Goal: Information Seeking & Learning: Learn about a topic

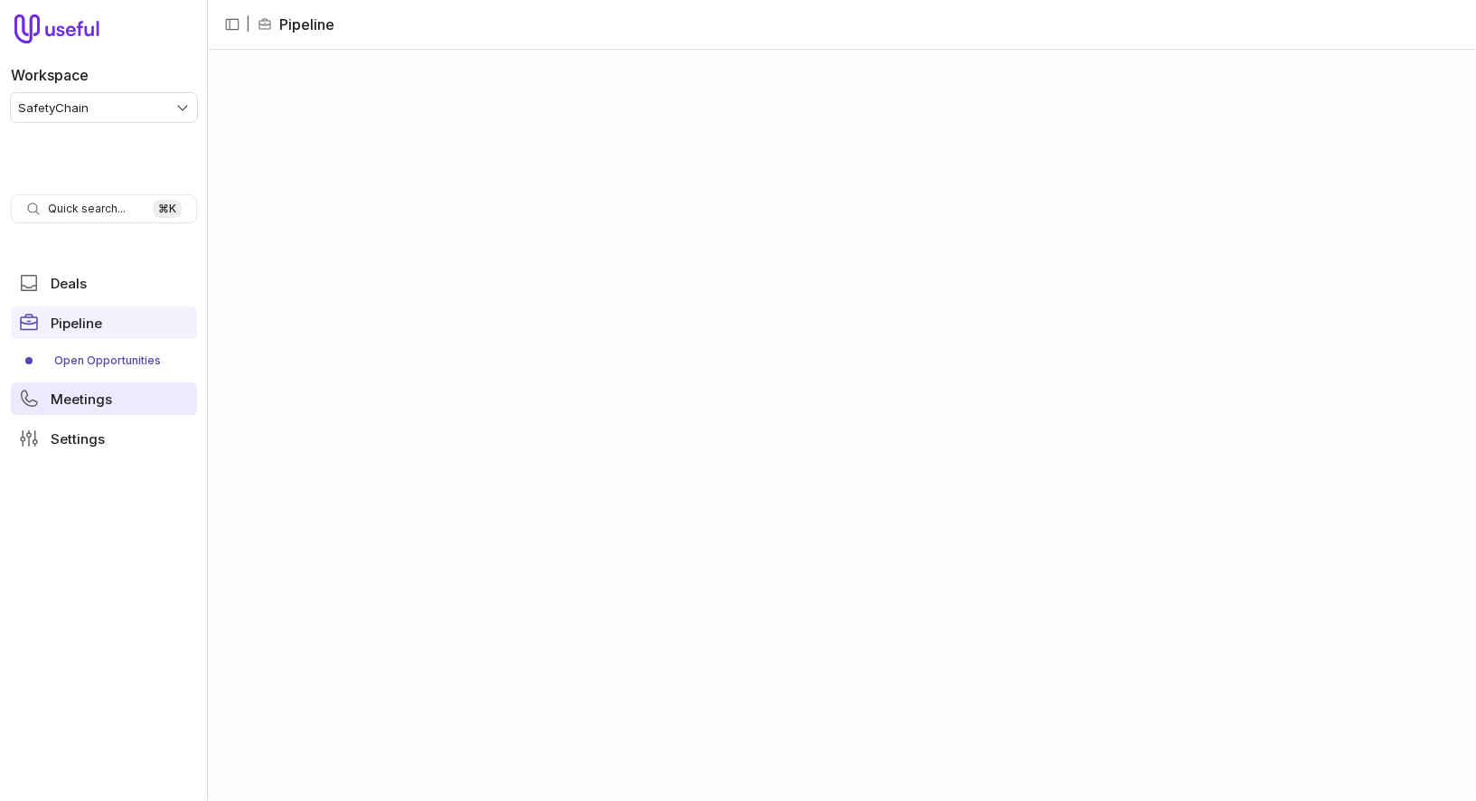
click at [124, 391] on link "Meetings" at bounding box center [104, 398] width 186 height 33
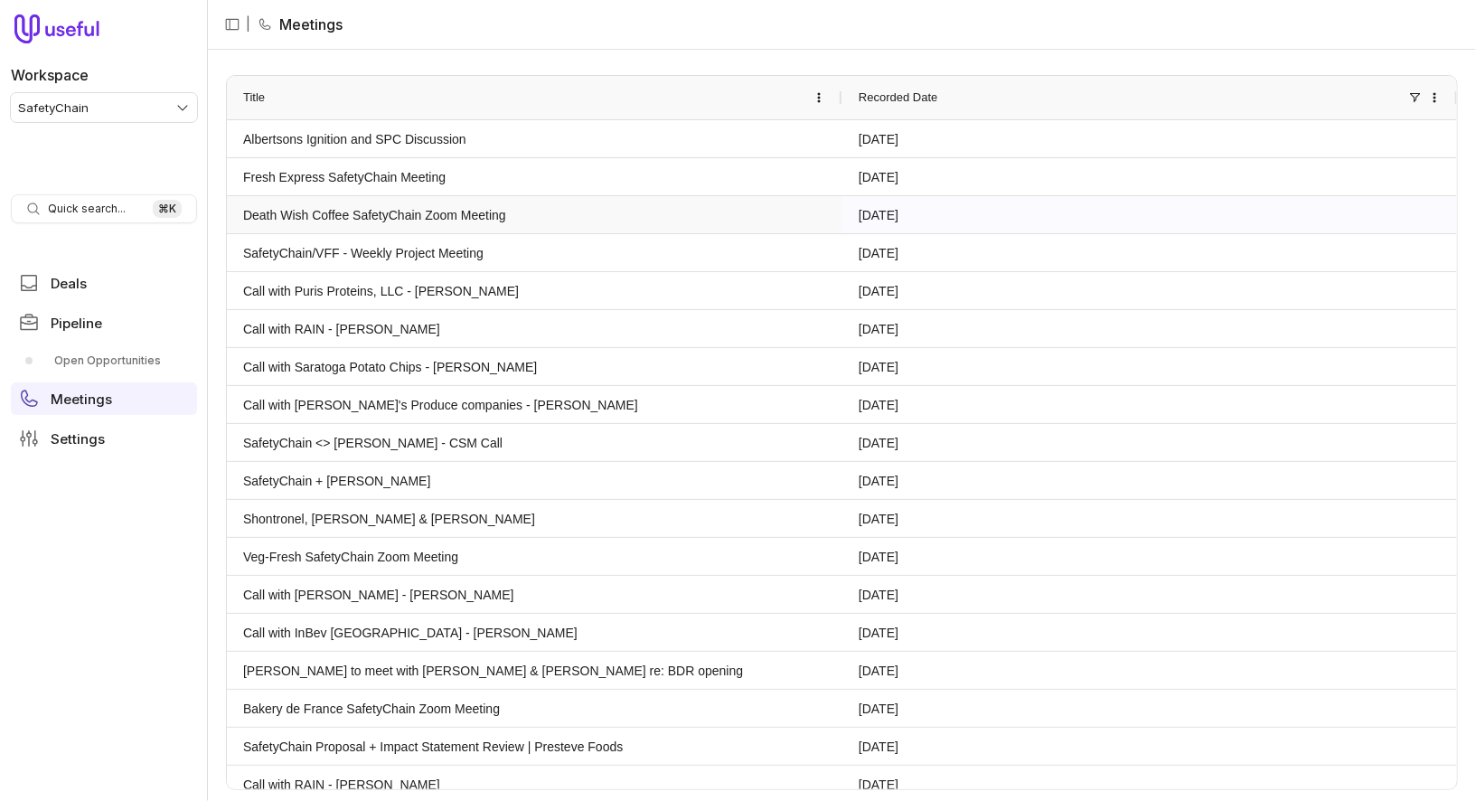
click at [440, 205] on link "Death Wish Coffee SafetyChain Zoom Meeting" at bounding box center [534, 214] width 583 height 35
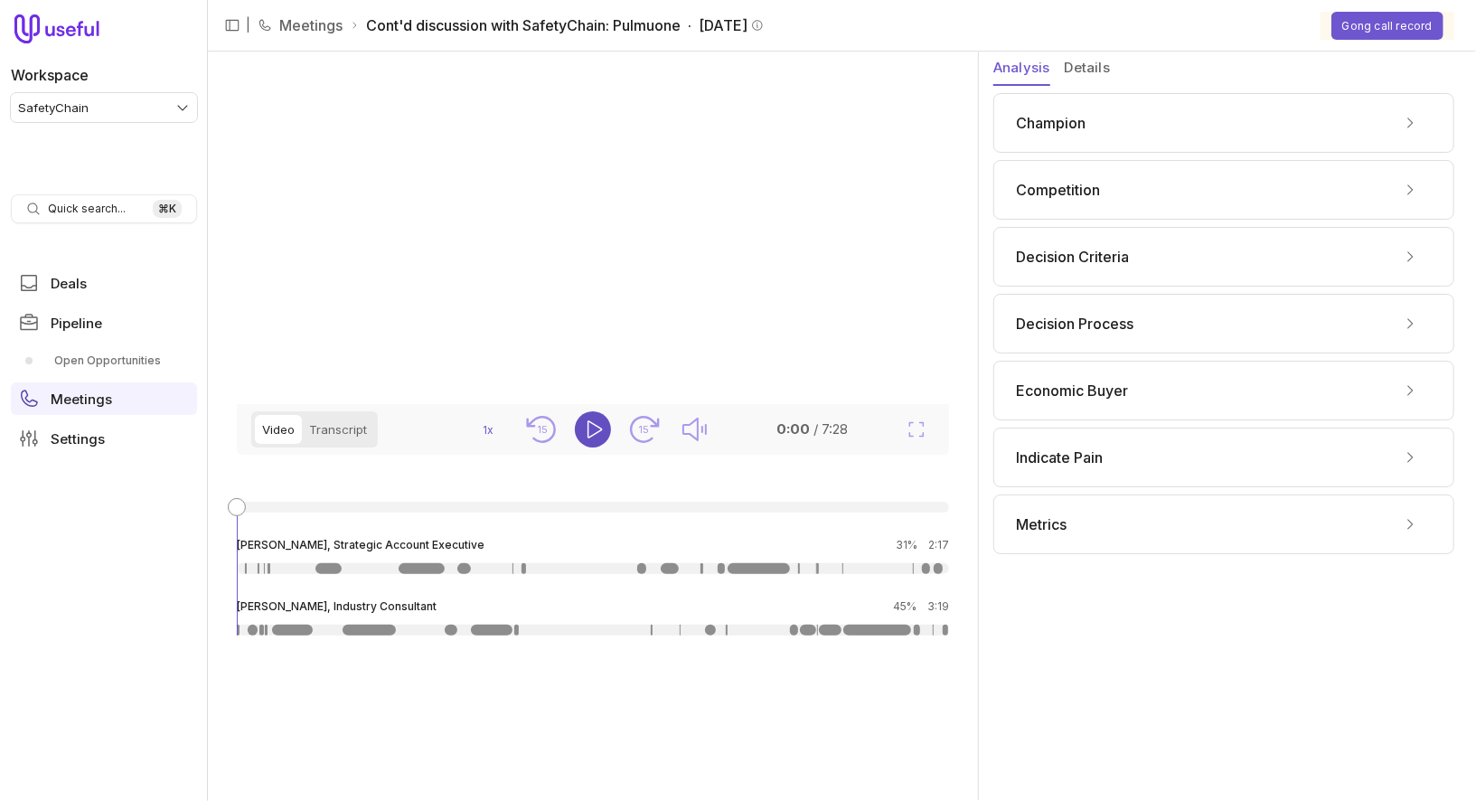
click at [592, 440] on icon "Play" at bounding box center [593, 430] width 22 height 22
click at [1103, 118] on div "Champion" at bounding box center [1224, 122] width 416 height 29
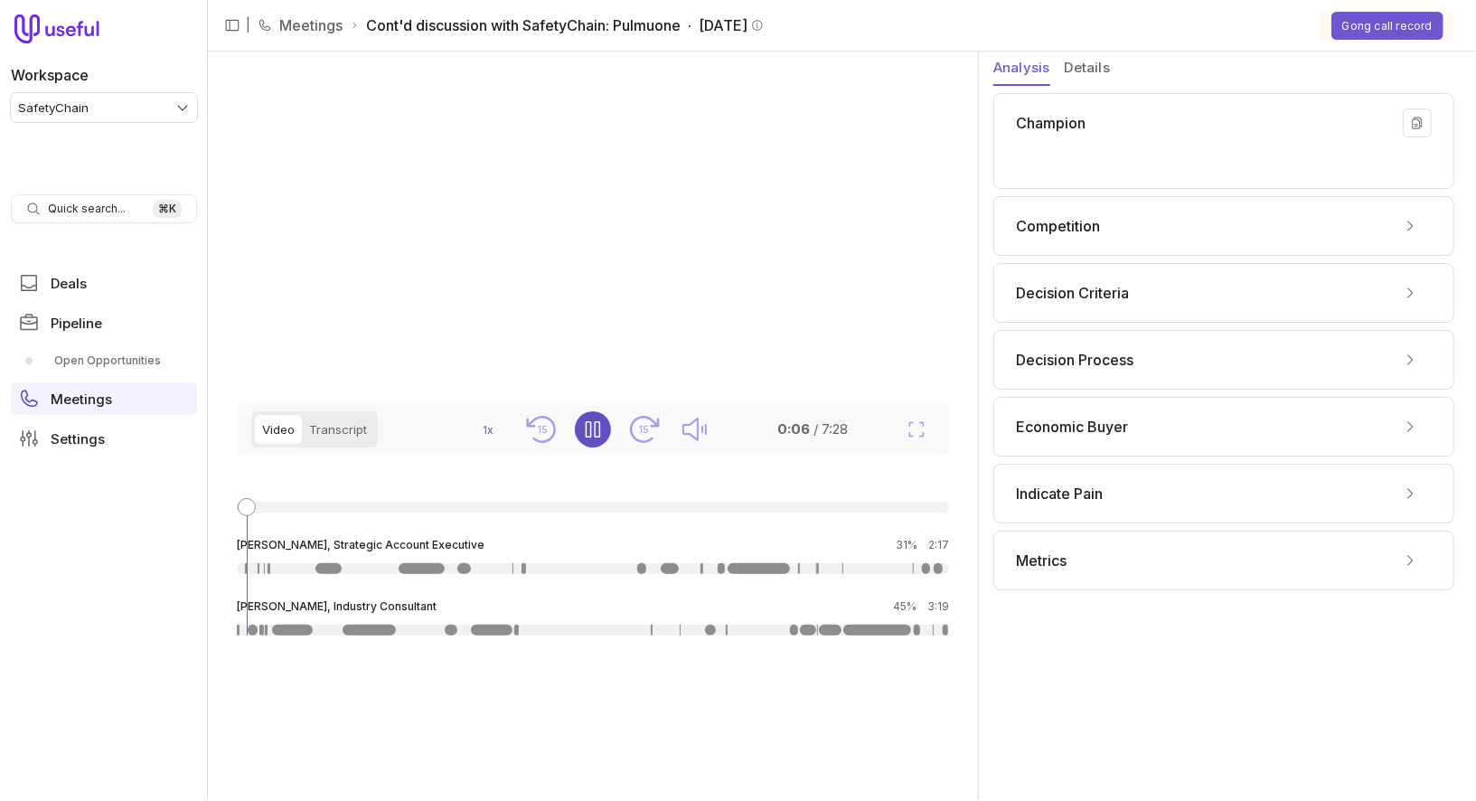
click at [1158, 115] on div "Champion" at bounding box center [1224, 122] width 416 height 29
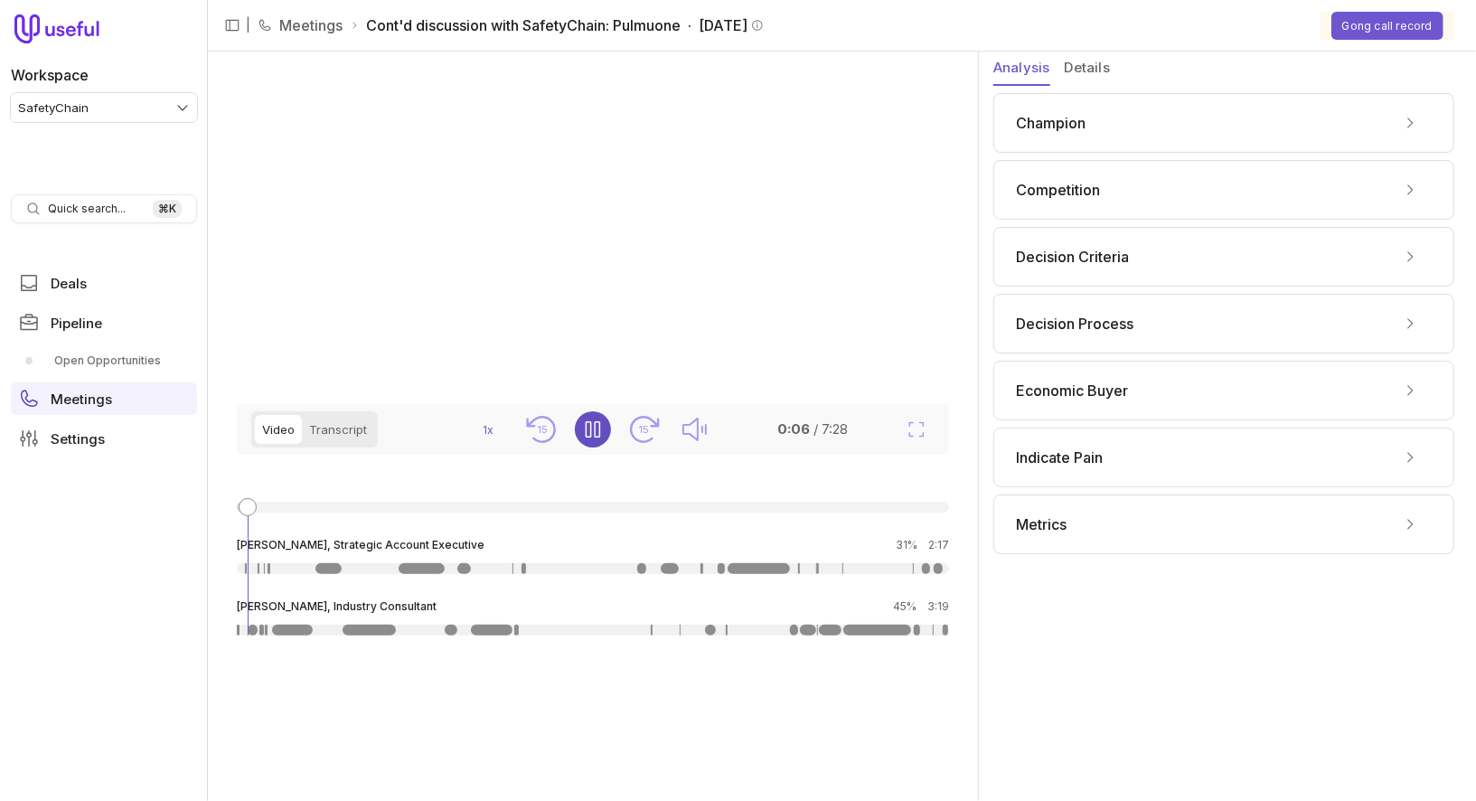
click at [1145, 176] on div "Competition" at bounding box center [1224, 189] width 416 height 29
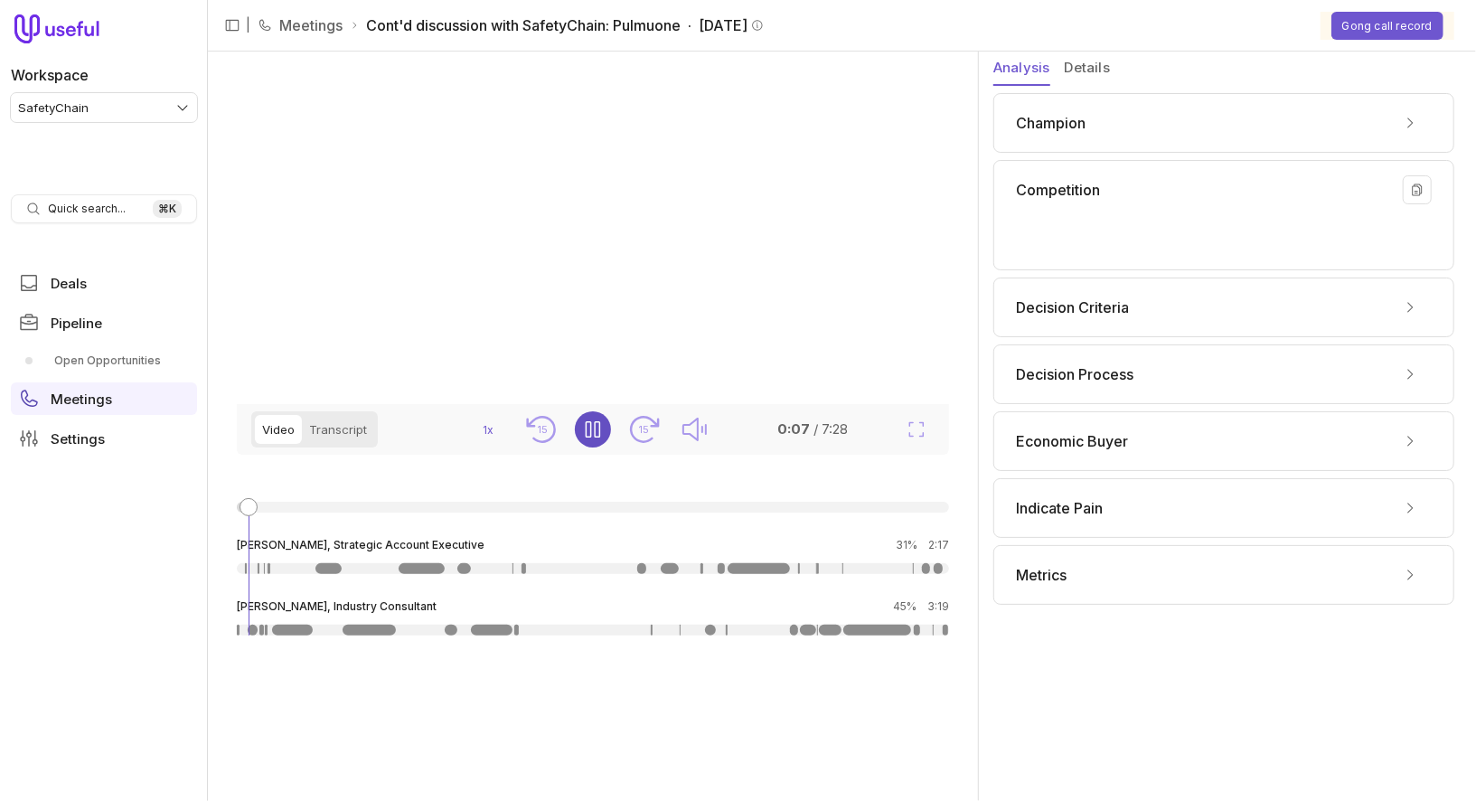
click at [1145, 176] on div "Competition" at bounding box center [1224, 189] width 416 height 29
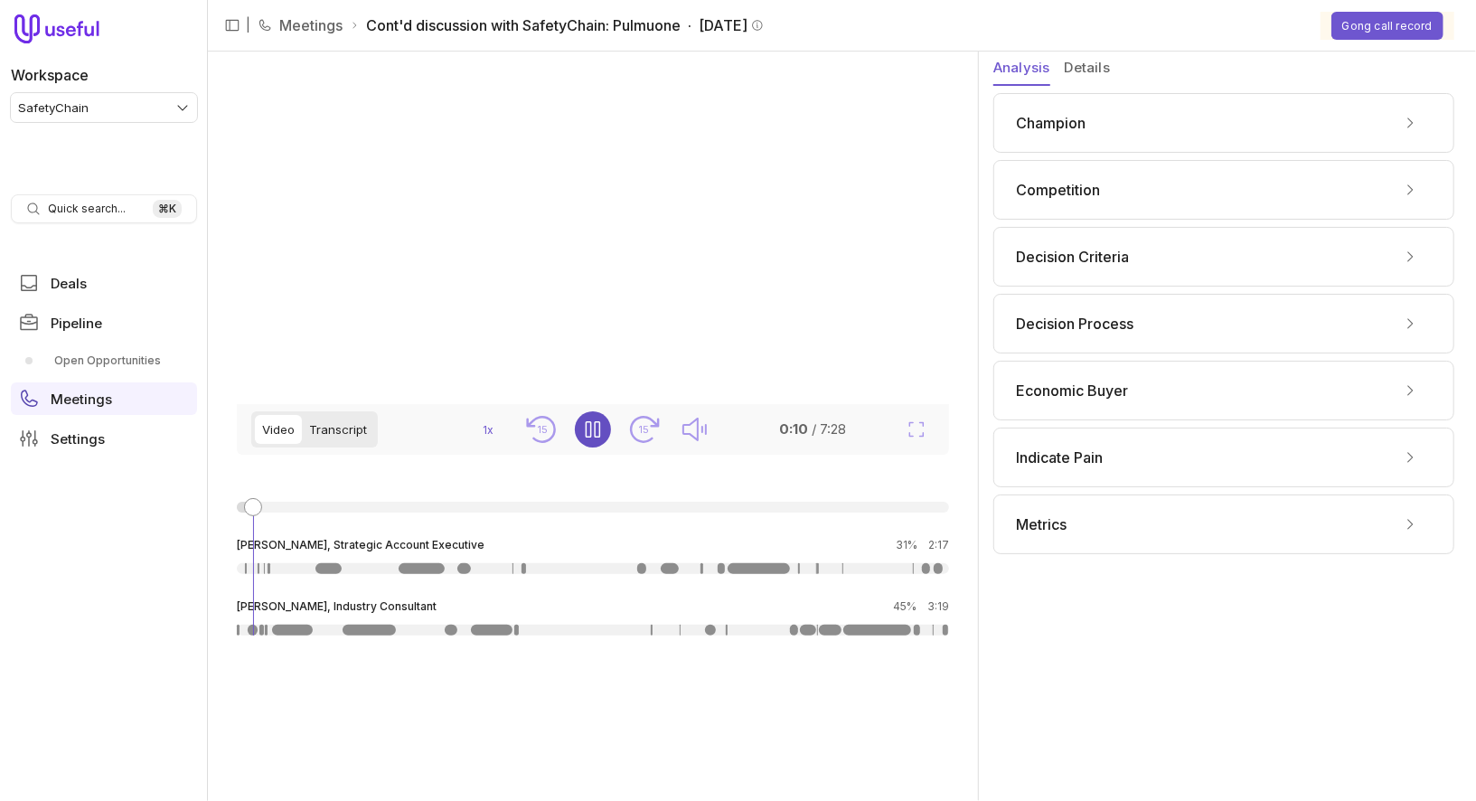
click at [365, 444] on button "Transcript" at bounding box center [338, 429] width 72 height 29
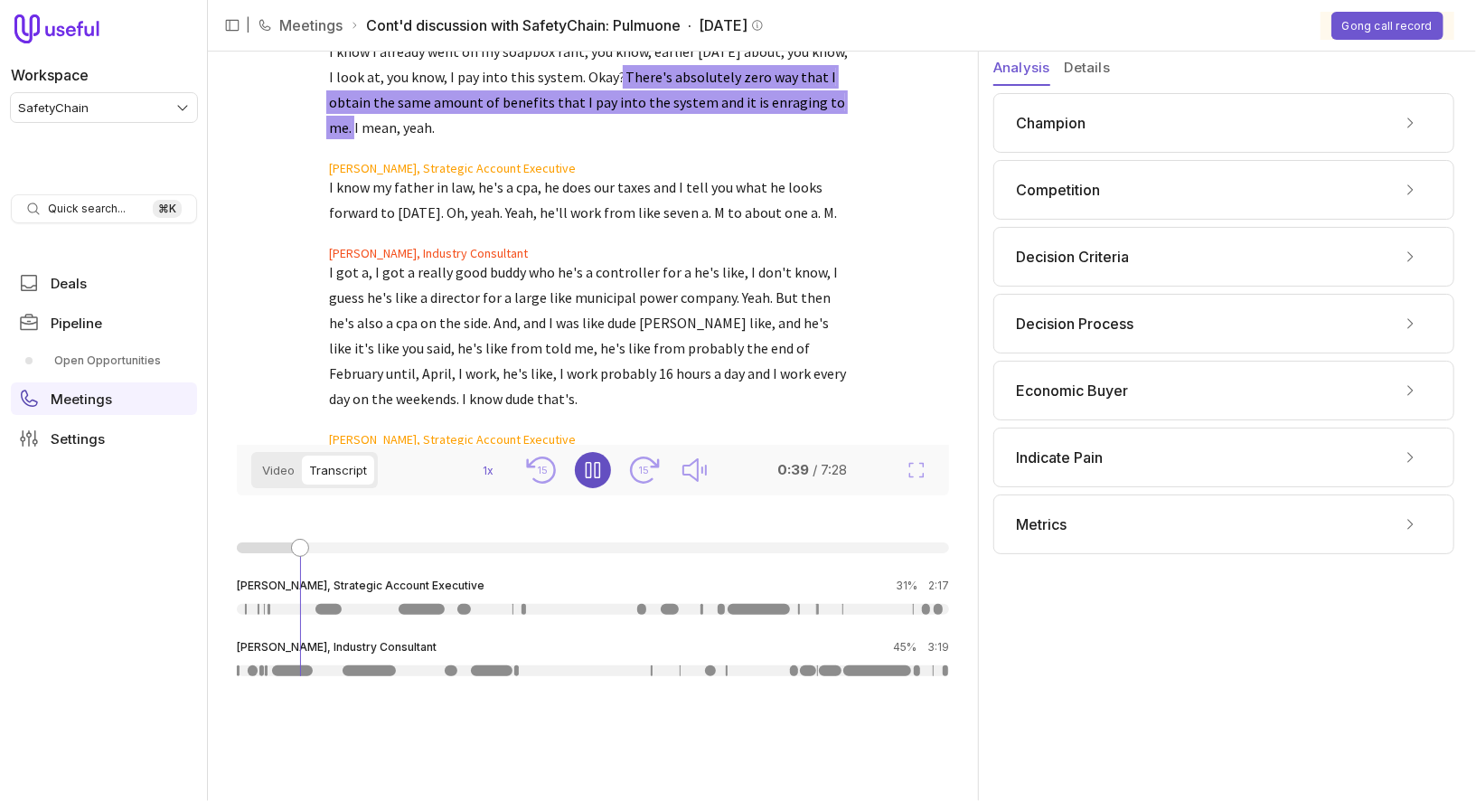
scroll to position [559, 0]
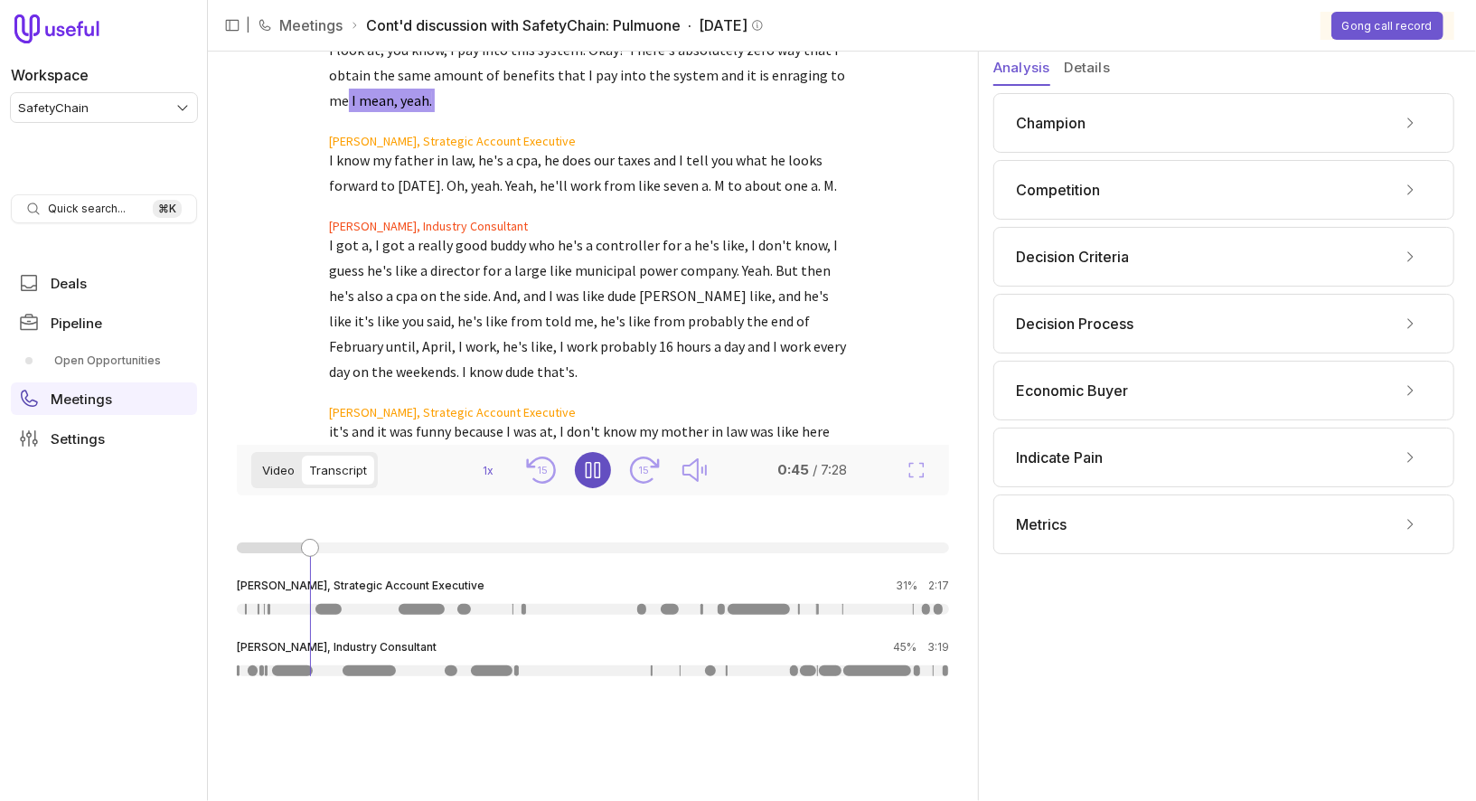
click at [289, 469] on button "Video" at bounding box center [278, 470] width 47 height 29
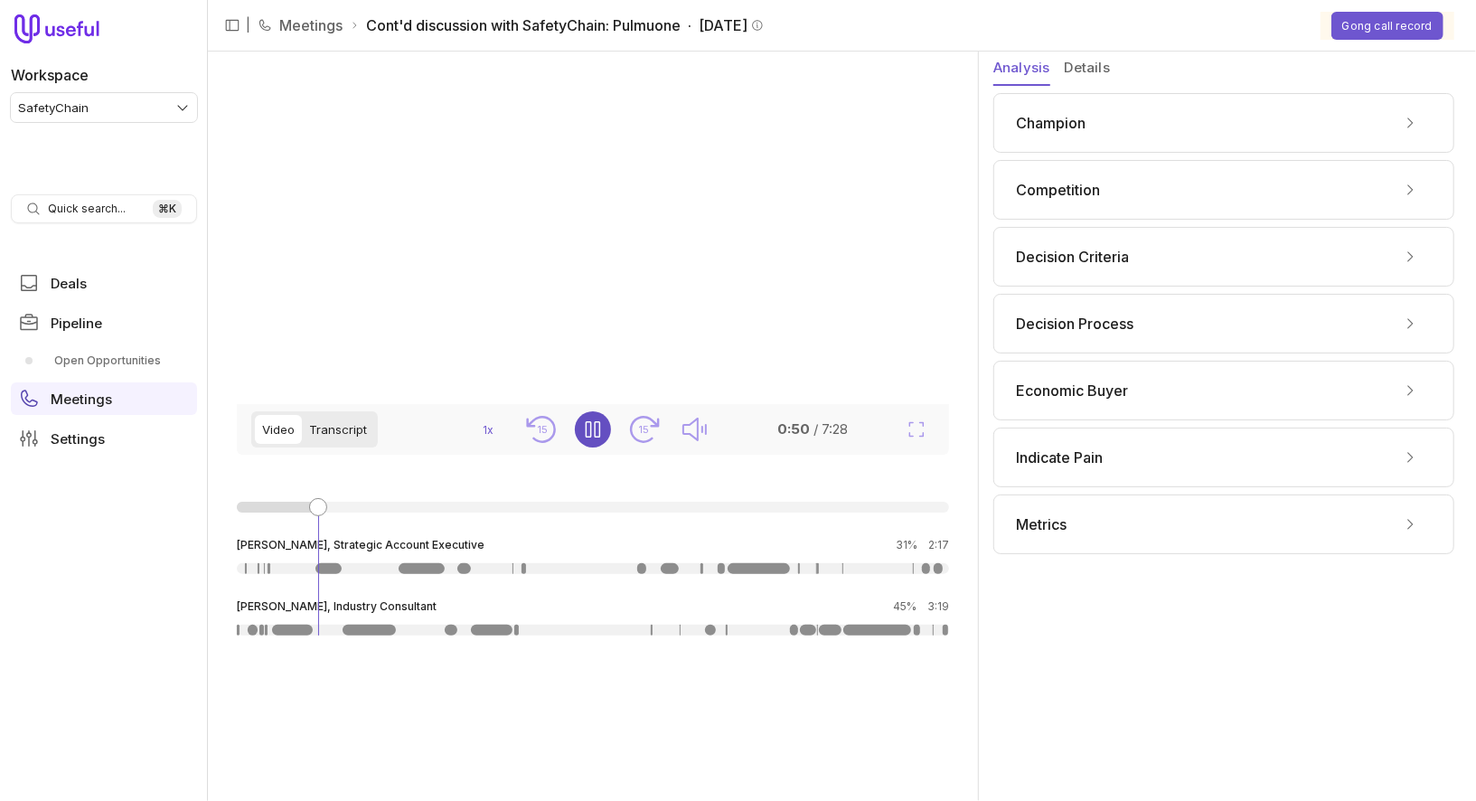
click at [321, 444] on button "Transcript" at bounding box center [338, 429] width 72 height 29
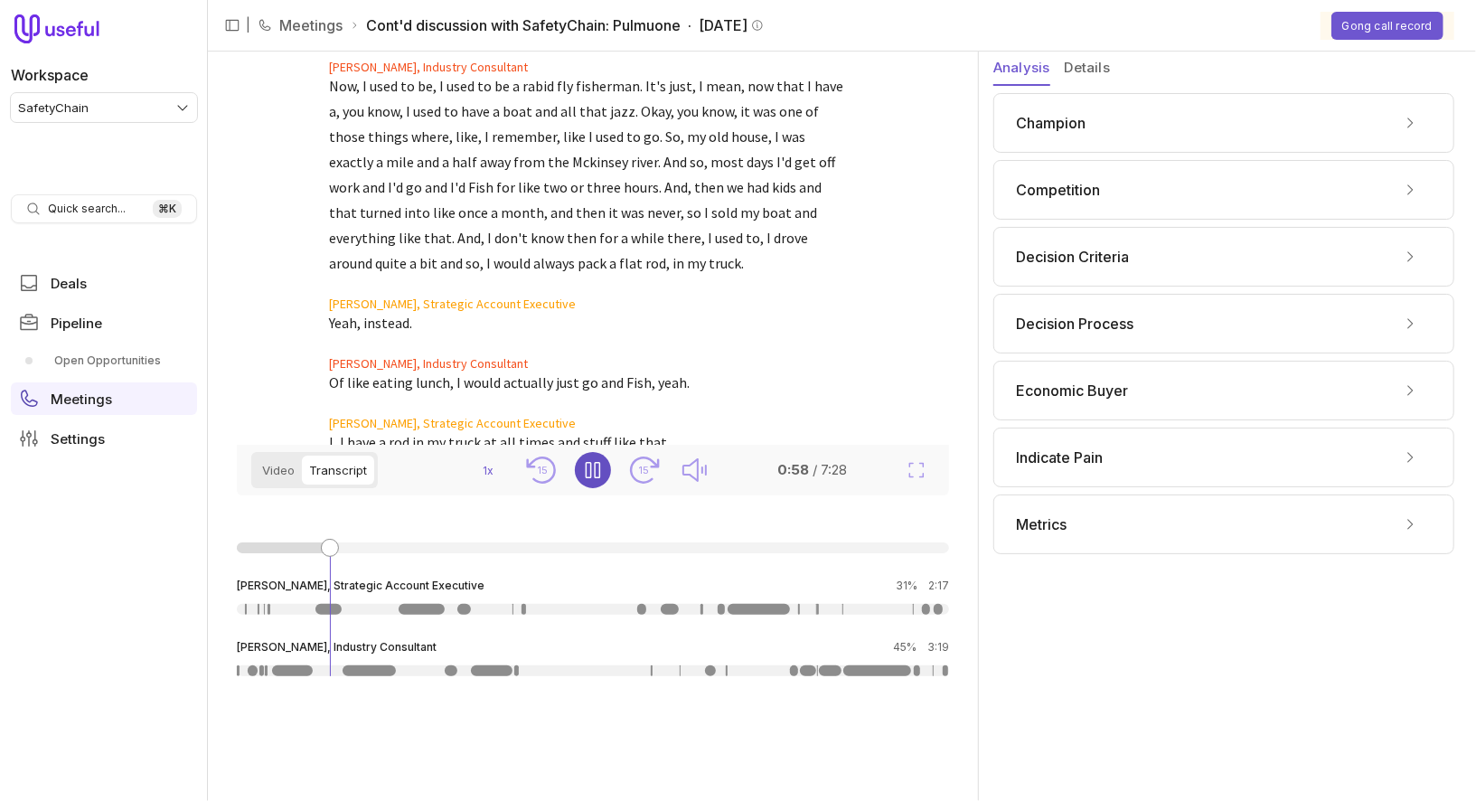
scroll to position [3026, 0]
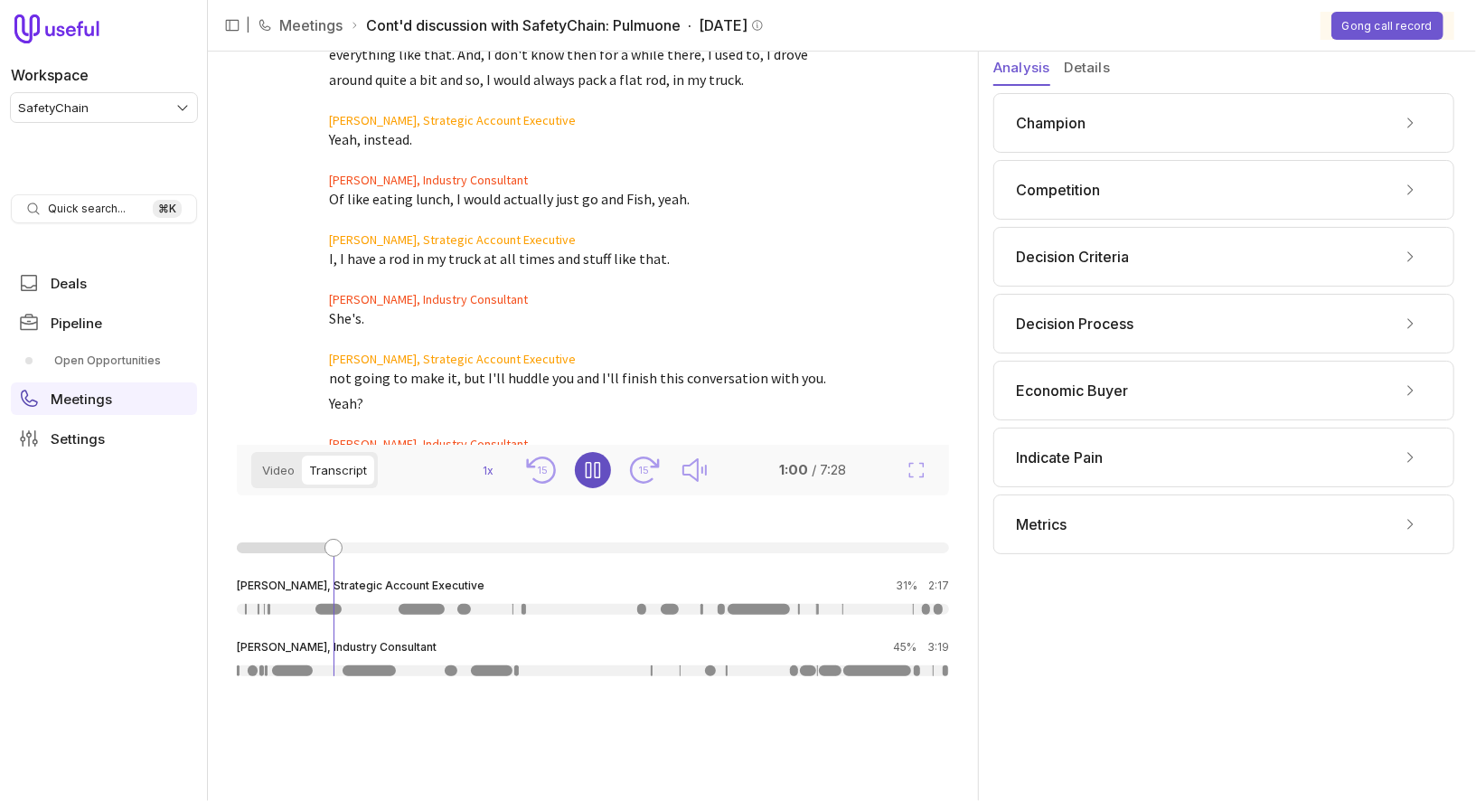
click at [466, 365] on blockquote "not going to make it, but I'll huddle you and I'll finish this conversation wit…" at bounding box center [589, 390] width 521 height 51
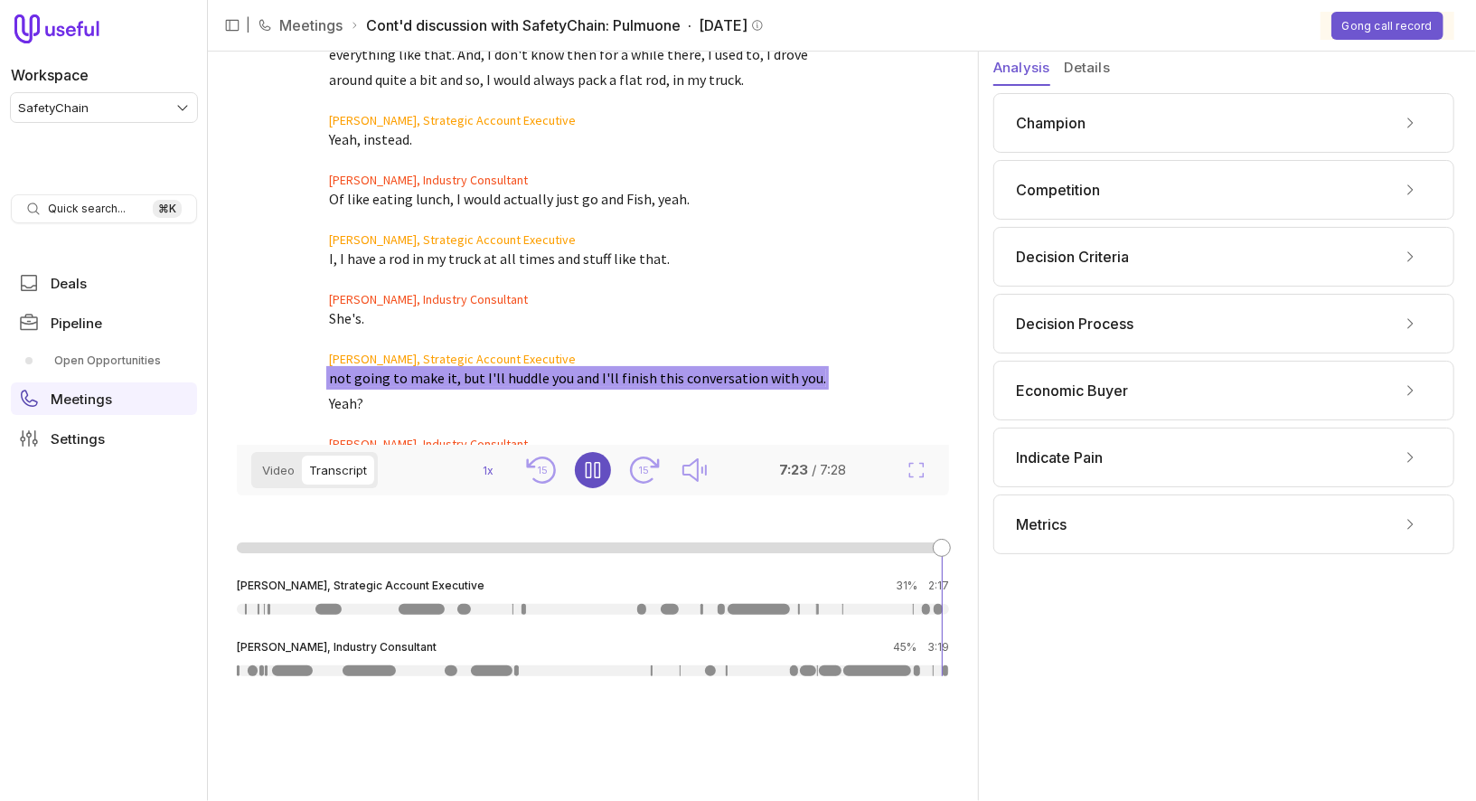
click at [588, 468] on icon "Pause" at bounding box center [593, 470] width 22 height 22
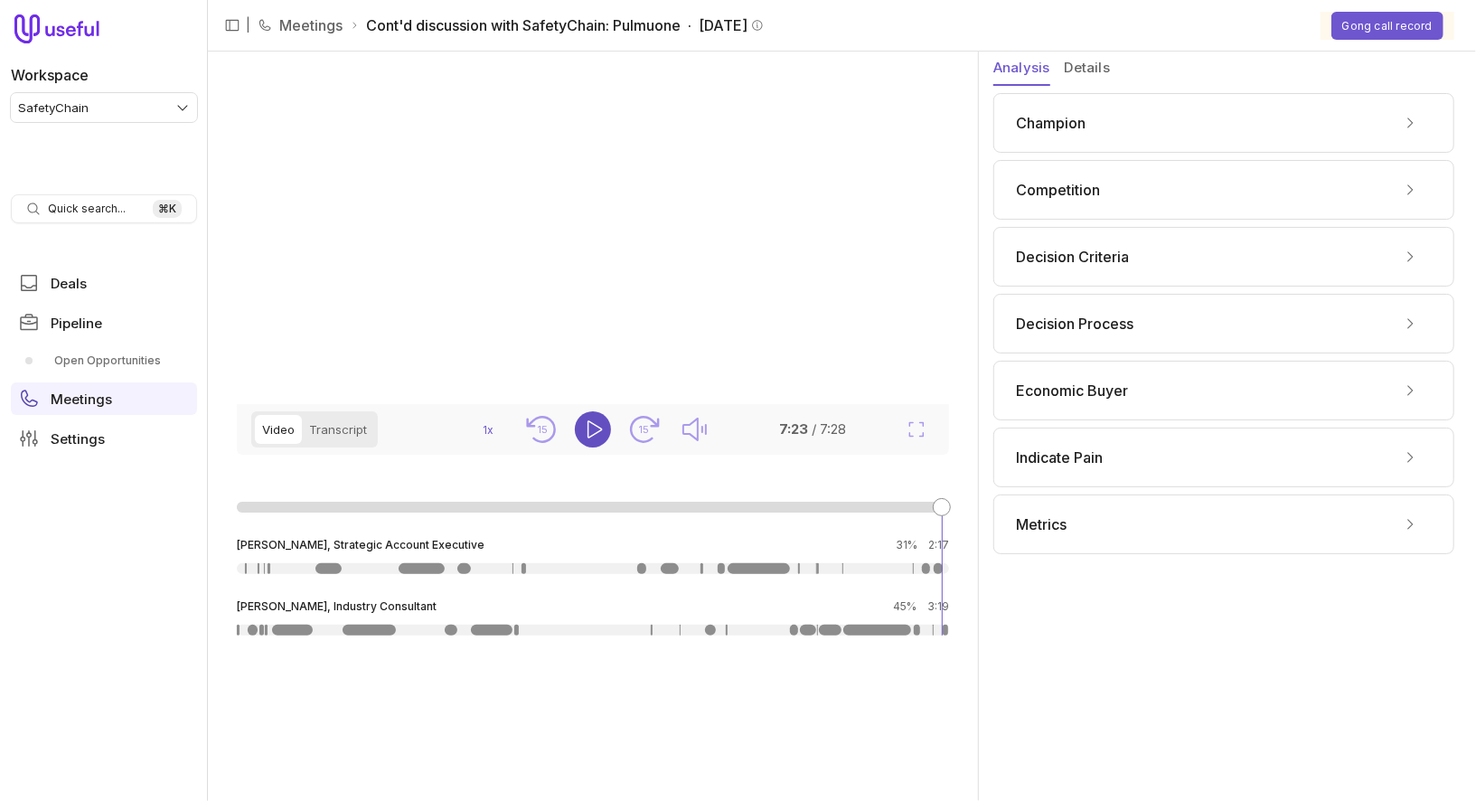
click at [278, 444] on button "Video" at bounding box center [278, 429] width 47 height 29
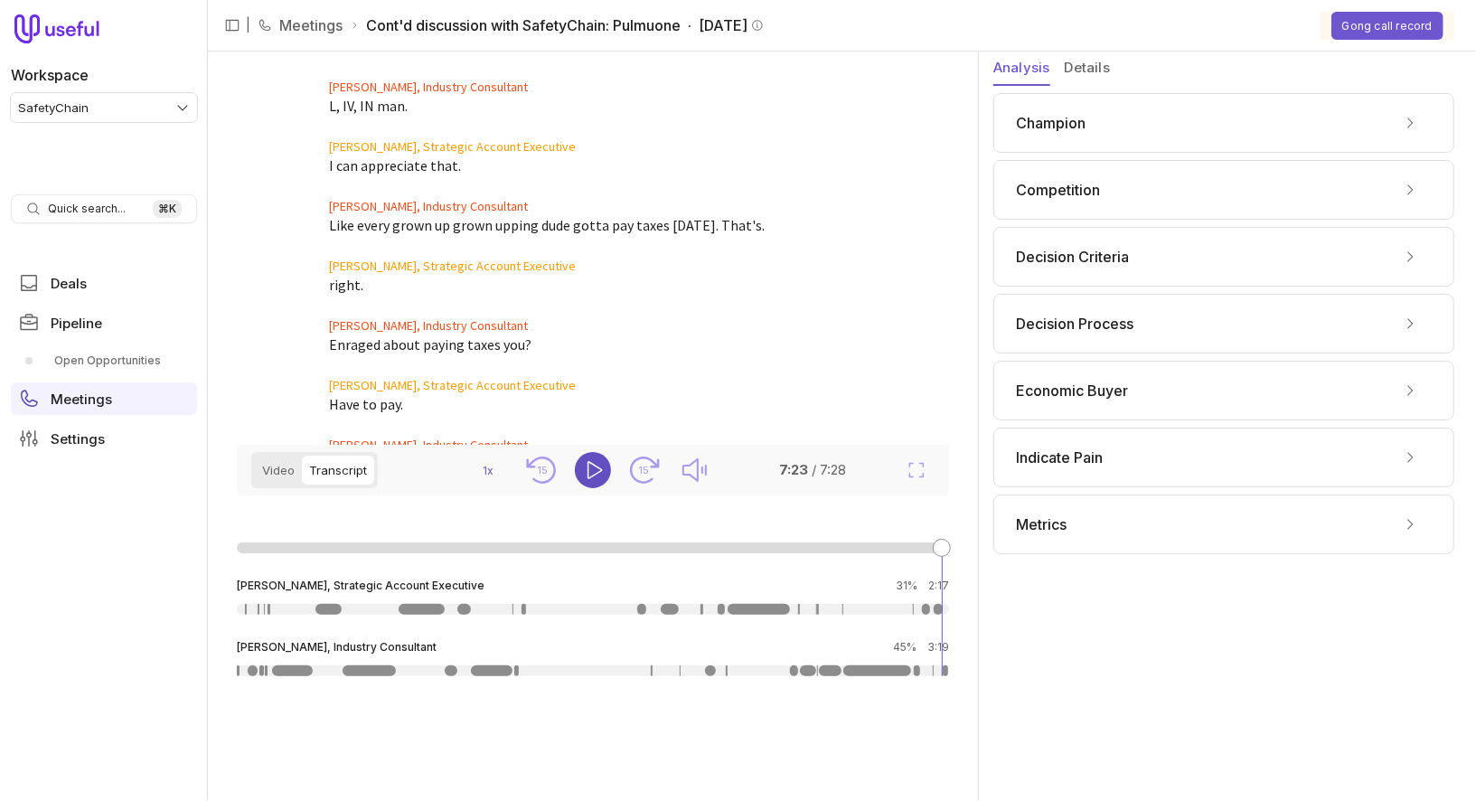
click at [329, 470] on button "Transcript" at bounding box center [338, 470] width 72 height 29
